Goal: Check status: Check status

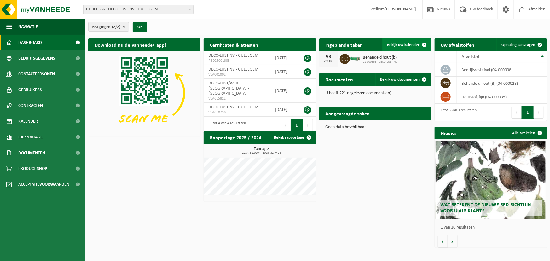
click at [397, 46] on span "Bekijk uw kalender" at bounding box center [403, 45] width 32 height 4
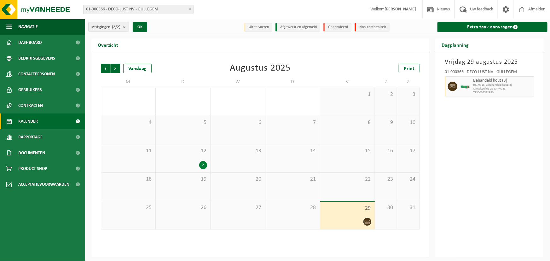
click at [365, 221] on icon at bounding box center [367, 221] width 5 height 5
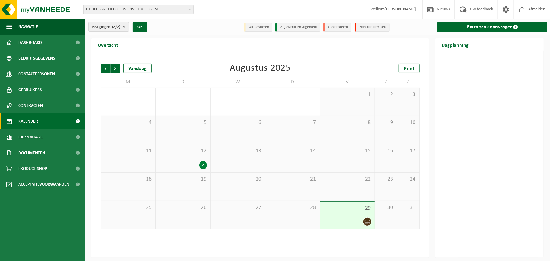
click at [360, 223] on div at bounding box center [347, 221] width 48 height 9
